Goal: Check status: Check status

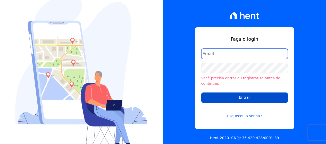
type input "[PERSON_NAME][EMAIL_ADDRESS][DOMAIN_NAME]"
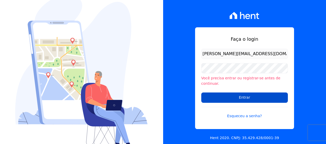
click at [257, 99] on input "Entrar" at bounding box center [244, 98] width 87 height 10
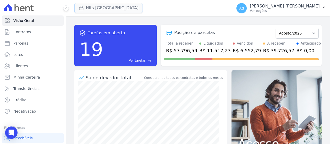
click at [103, 8] on button "Hits Vila Santa Catarina" at bounding box center [108, 8] width 69 height 10
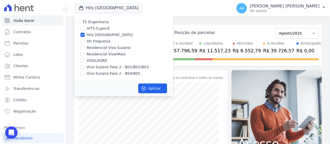
click at [91, 36] on label "Hits Vila Santa Catarina" at bounding box center [110, 34] width 46 height 5
click at [85, 36] on input "Hits Vila Santa Catarina" at bounding box center [82, 35] width 4 height 4
checkbox input "false"
click at [102, 48] on label "Residencial Viva Suzano" at bounding box center [109, 47] width 44 height 5
click at [85, 48] on input "Residencial Viva Suzano" at bounding box center [82, 48] width 4 height 4
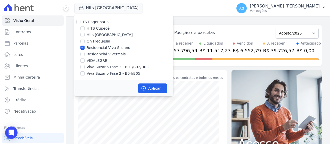
click at [108, 47] on label "Residencial Viva Suzano" at bounding box center [109, 47] width 44 height 5
click at [85, 47] on input "Residencial Viva Suzano" at bounding box center [82, 48] width 4 height 4
checkbox input "false"
click at [95, 68] on label "Viva Suzano Fase 2 - B01/B02/B03" at bounding box center [118, 66] width 62 height 5
click at [85, 68] on input "Viva Suzano Fase 2 - B01/B02/B03" at bounding box center [82, 67] width 4 height 4
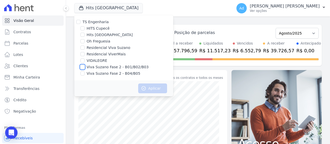
checkbox input "true"
click at [92, 74] on label "Viva Suzano Fase 2 - B04/B05" at bounding box center [114, 73] width 54 height 5
click at [85, 74] on input "Viva Suzano Fase 2 - B04/B05" at bounding box center [82, 73] width 4 height 4
checkbox input "true"
click at [155, 89] on button "Aplicar" at bounding box center [152, 89] width 29 height 10
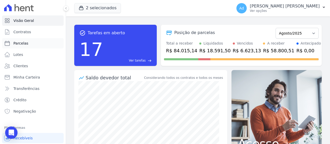
click at [24, 44] on span "Parcelas" at bounding box center [20, 43] width 15 height 5
select select
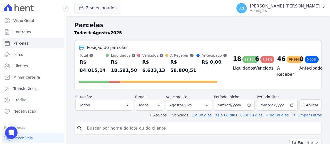
click at [108, 125] on input "search" at bounding box center [202, 128] width 236 height 10
type input "b03 32"
select select
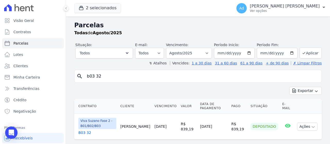
scroll to position [11, 0]
